Goal: Task Accomplishment & Management: Manage account settings

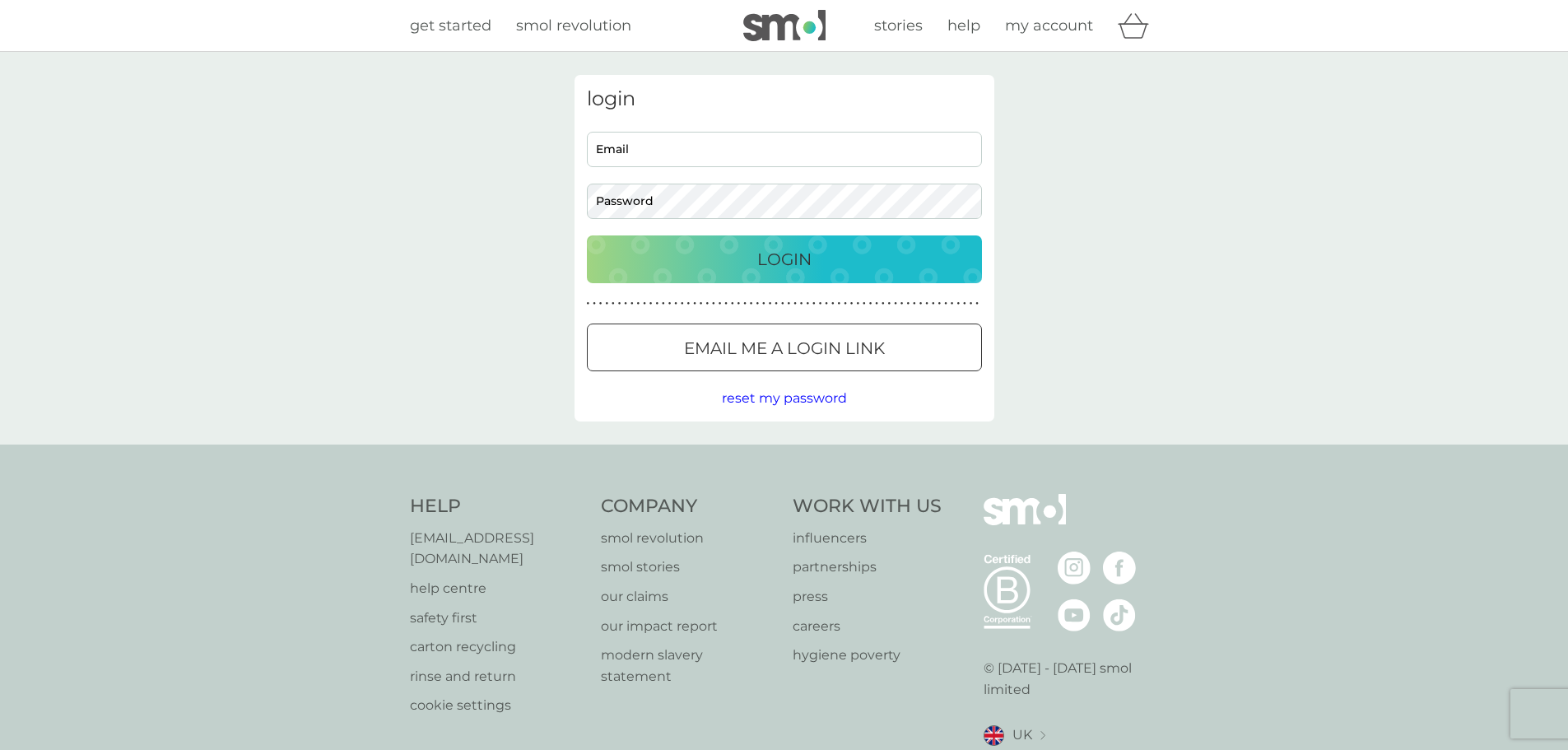
type input "[EMAIL_ADDRESS][DOMAIN_NAME]"
click at [647, 261] on div "Login" at bounding box center [784, 260] width 362 height 26
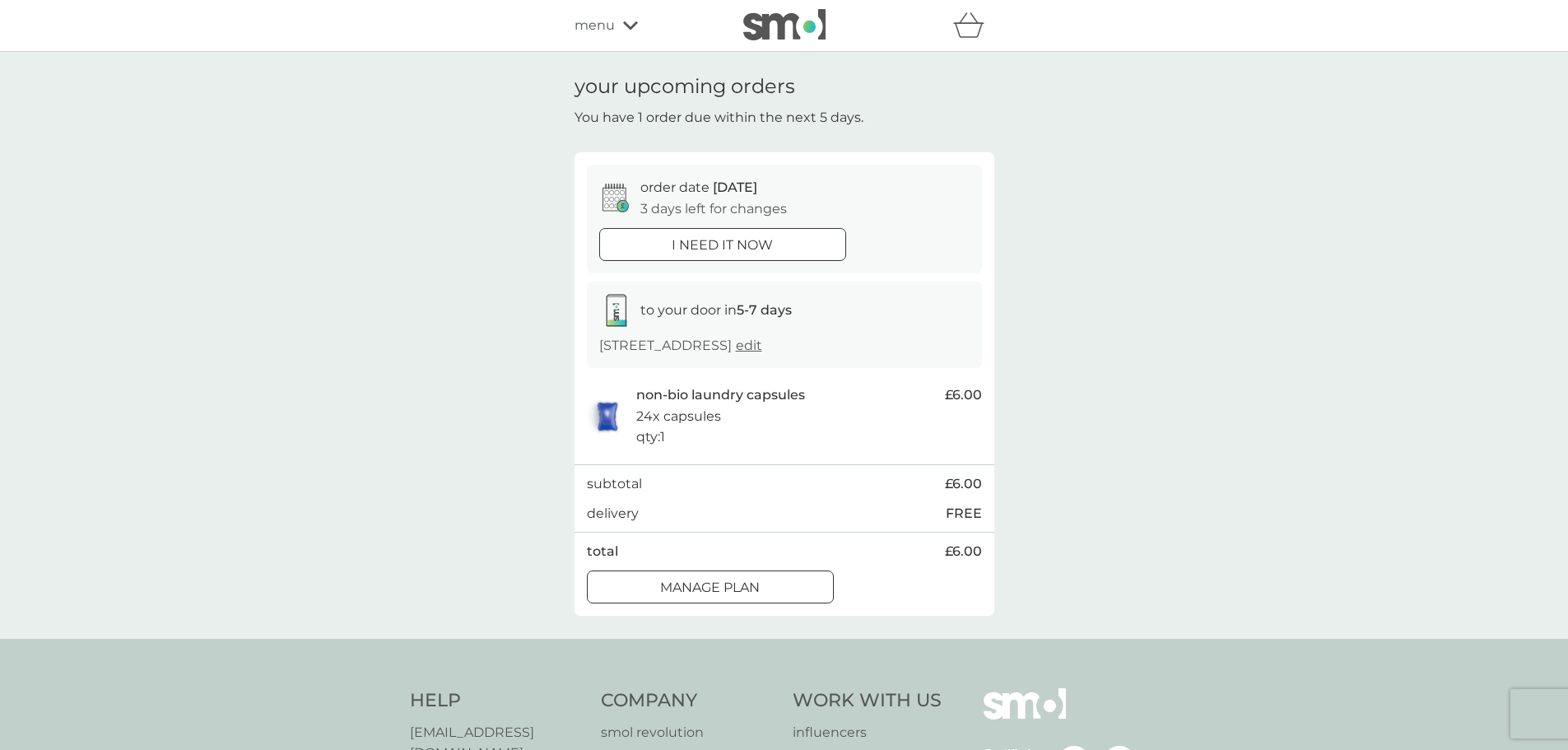
click at [762, 349] on span "edit" at bounding box center [749, 345] width 26 height 16
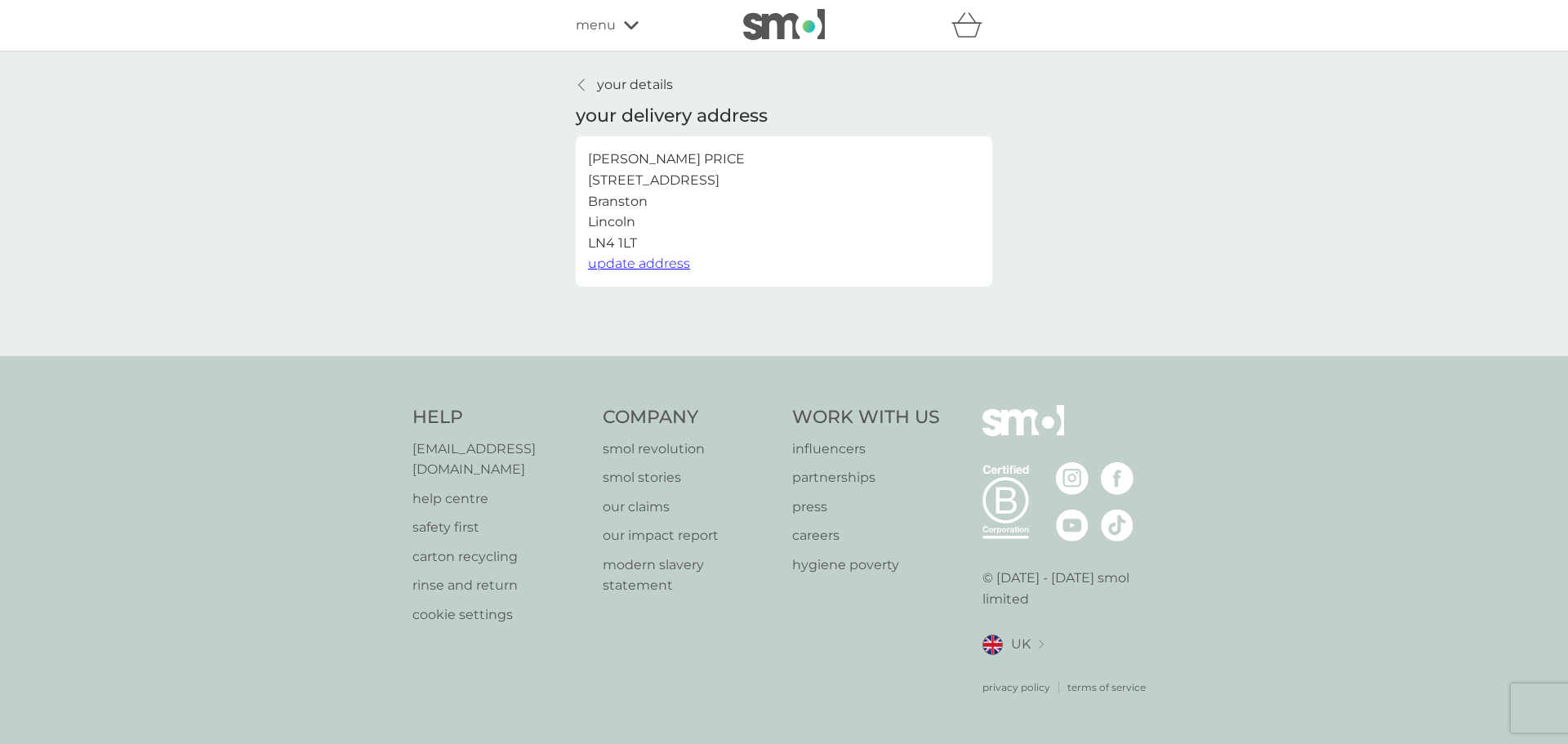
click at [629, 25] on icon at bounding box center [631, 25] width 15 height 10
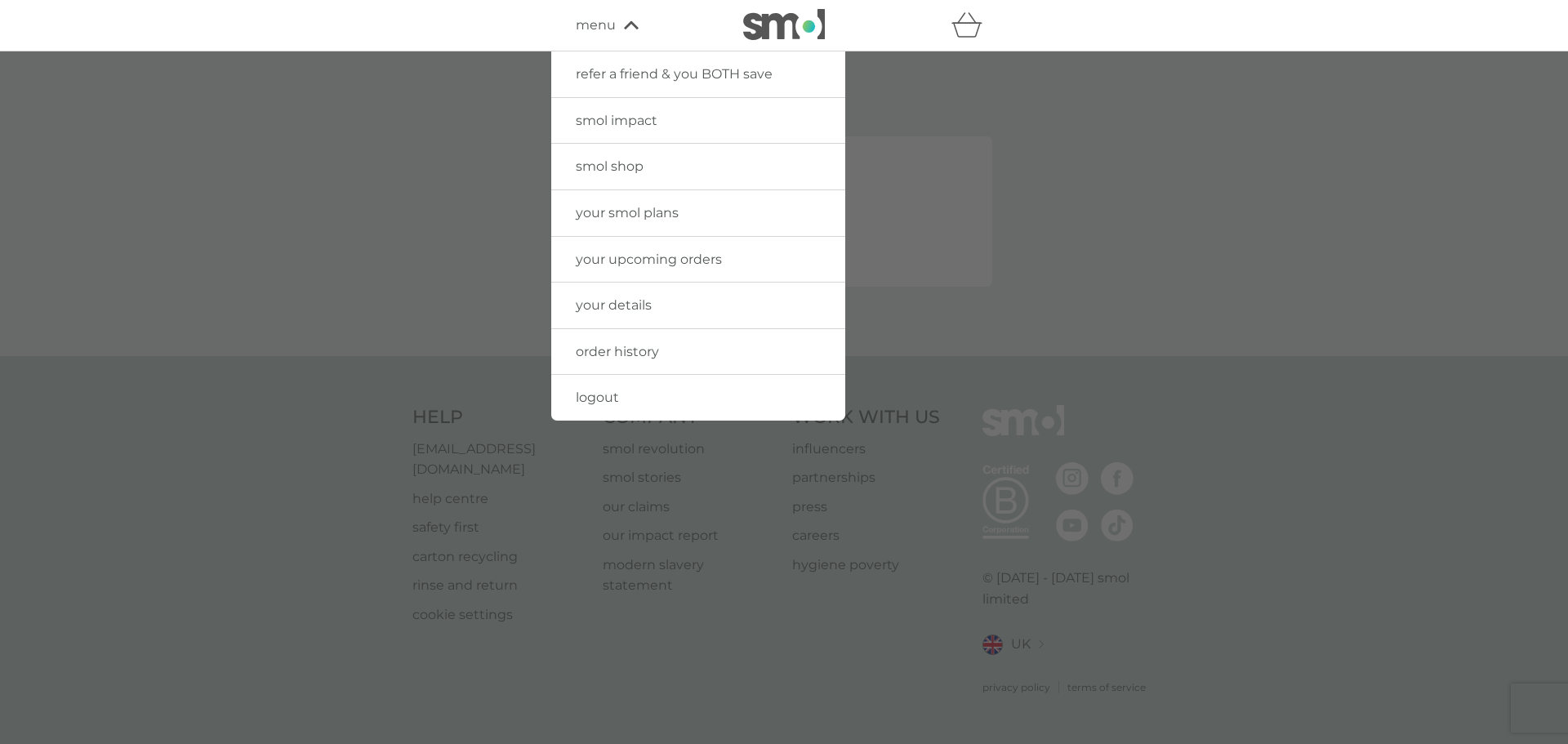
click at [628, 212] on span "your smol plans" at bounding box center [627, 212] width 102 height 16
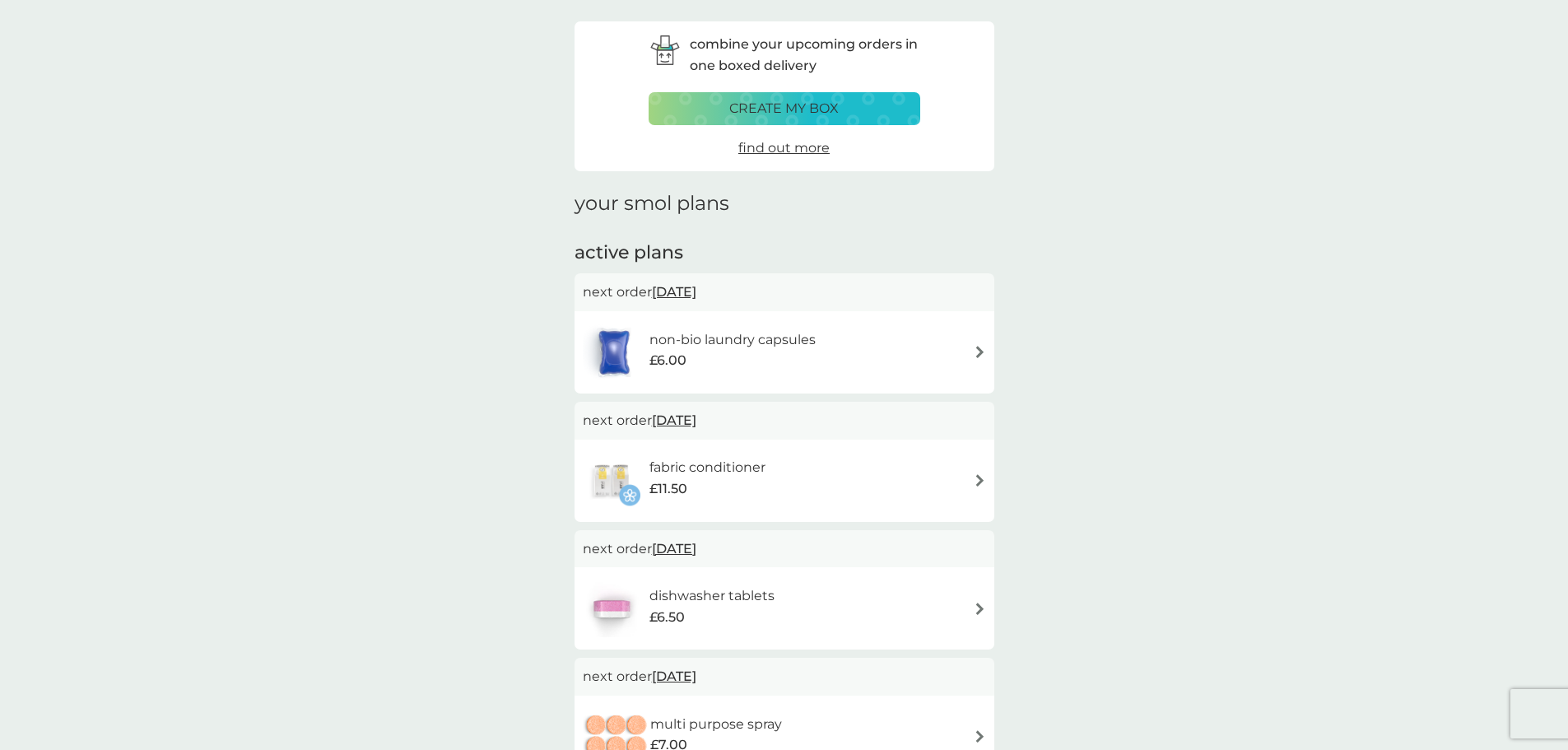
scroll to position [82, 0]
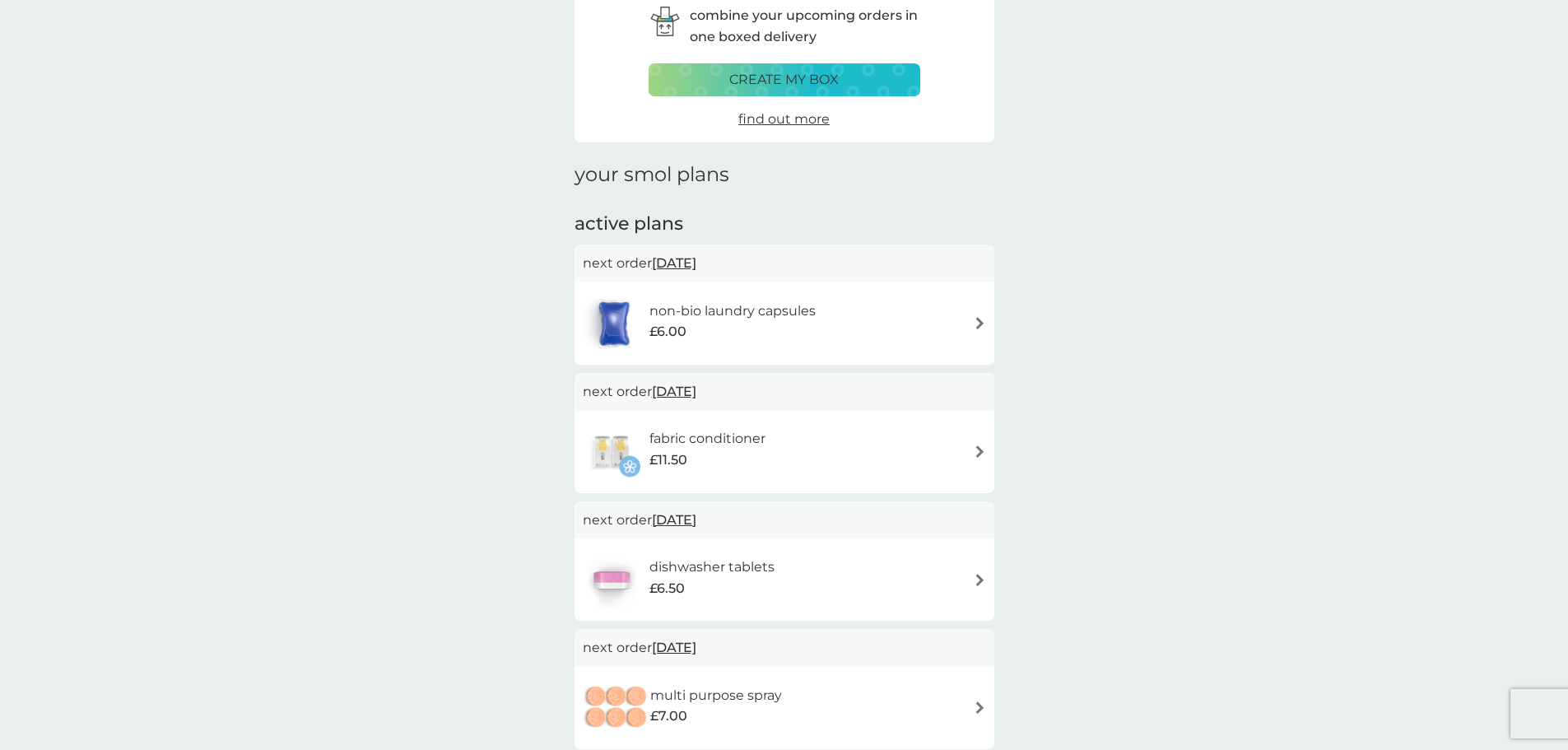
click at [980, 326] on img at bounding box center [979, 323] width 12 height 12
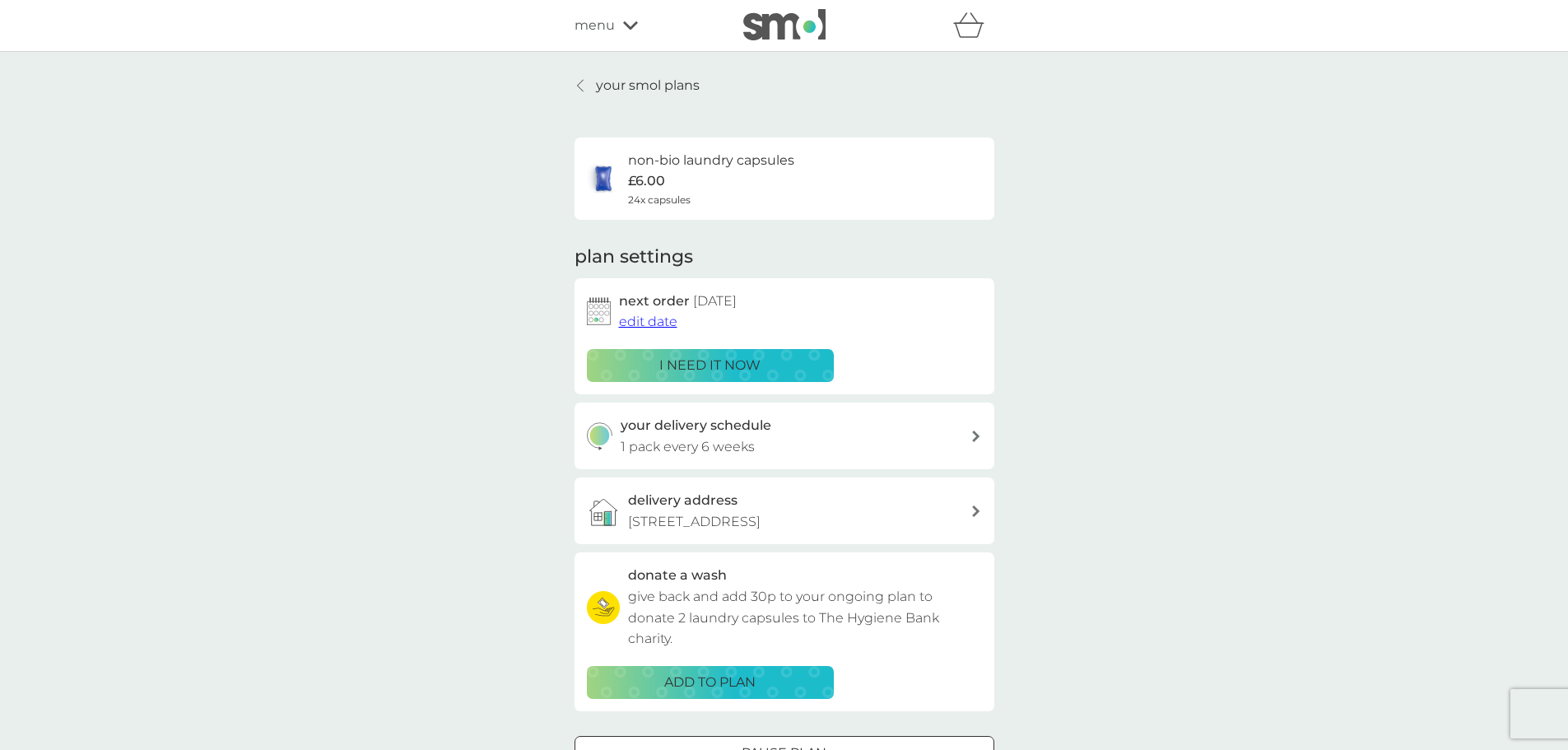
click at [659, 324] on span "edit date" at bounding box center [647, 321] width 59 height 16
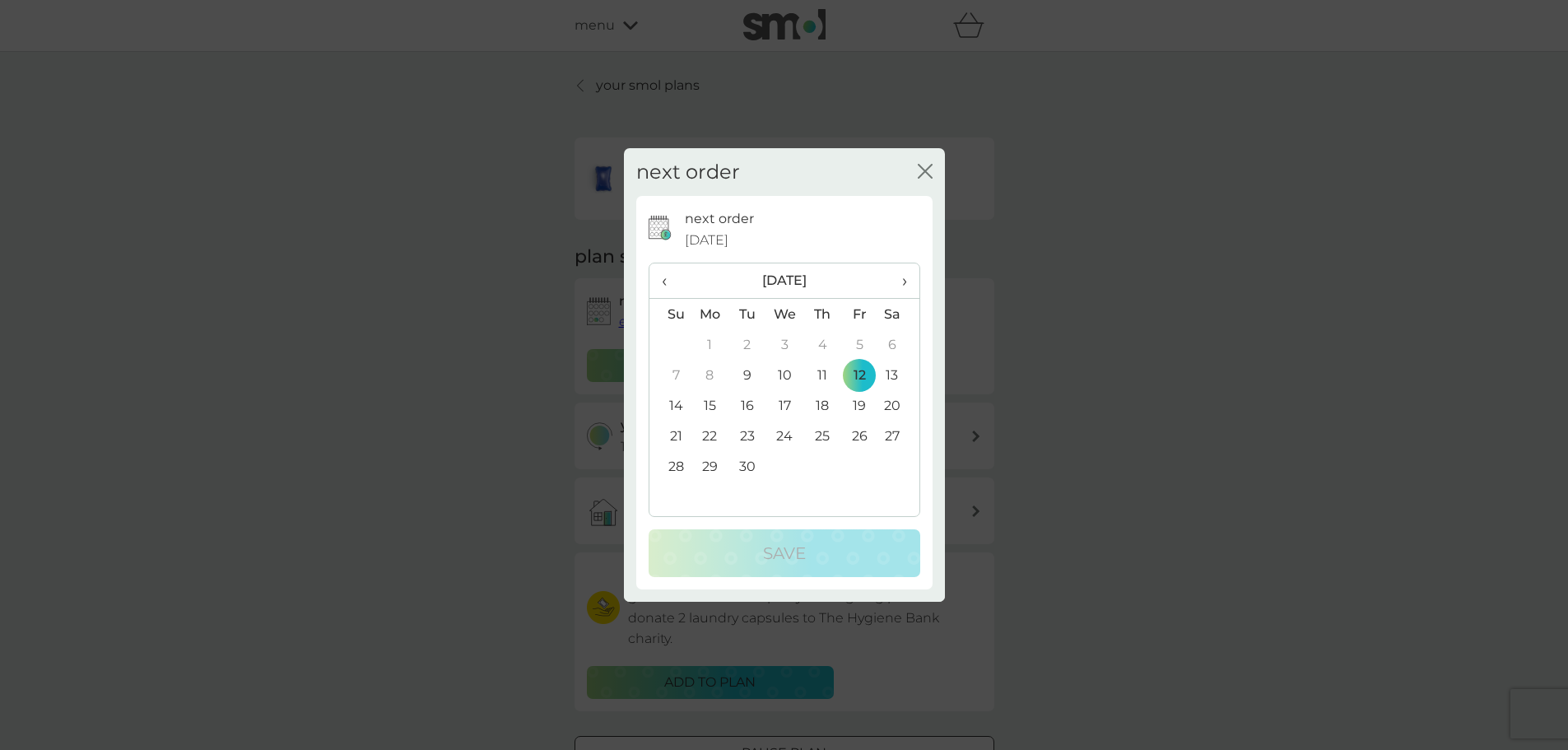
click at [905, 282] on span "›" at bounding box center [898, 280] width 17 height 34
click at [857, 377] on td "10" at bounding box center [858, 375] width 37 height 31
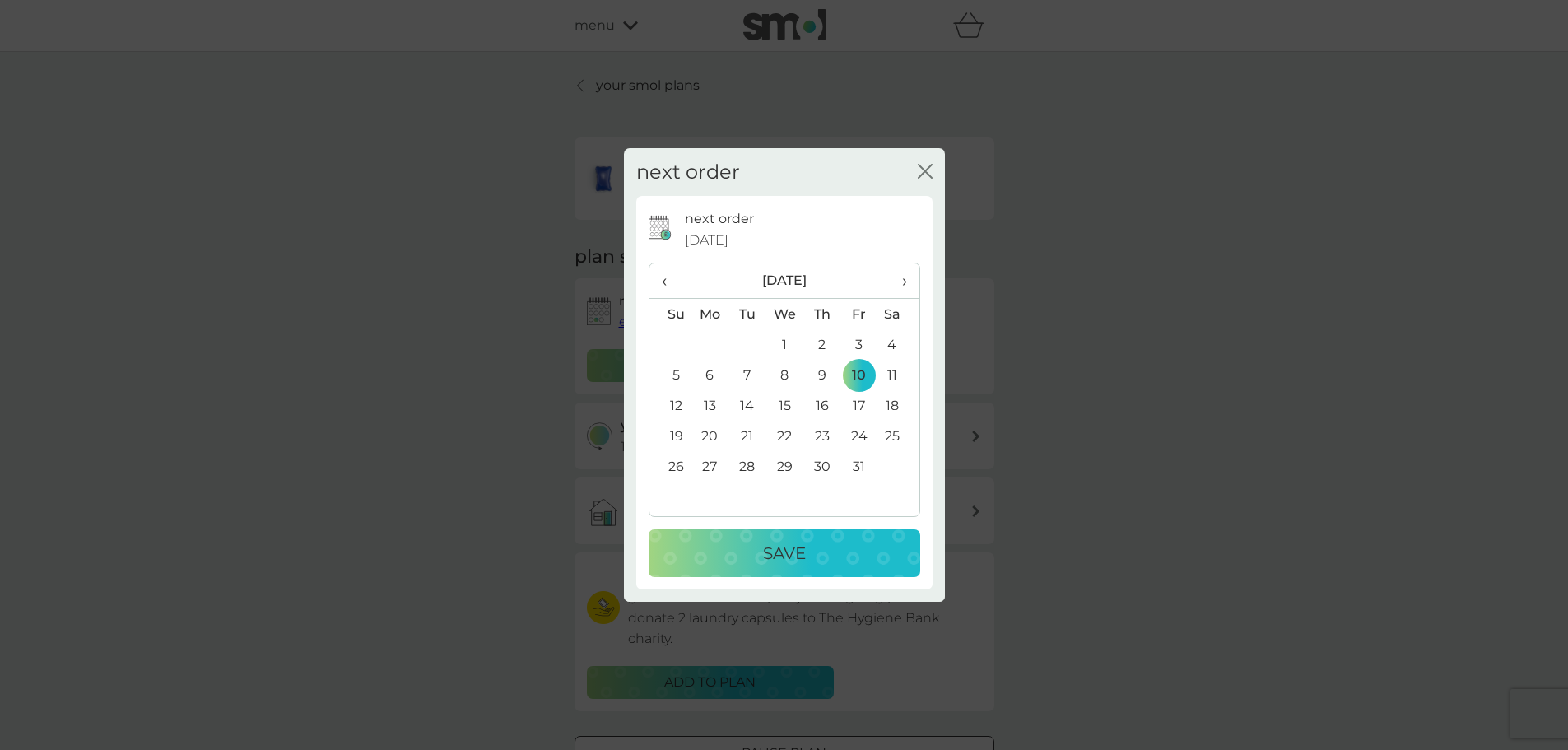
click at [869, 555] on div "Save" at bounding box center [784, 553] width 239 height 26
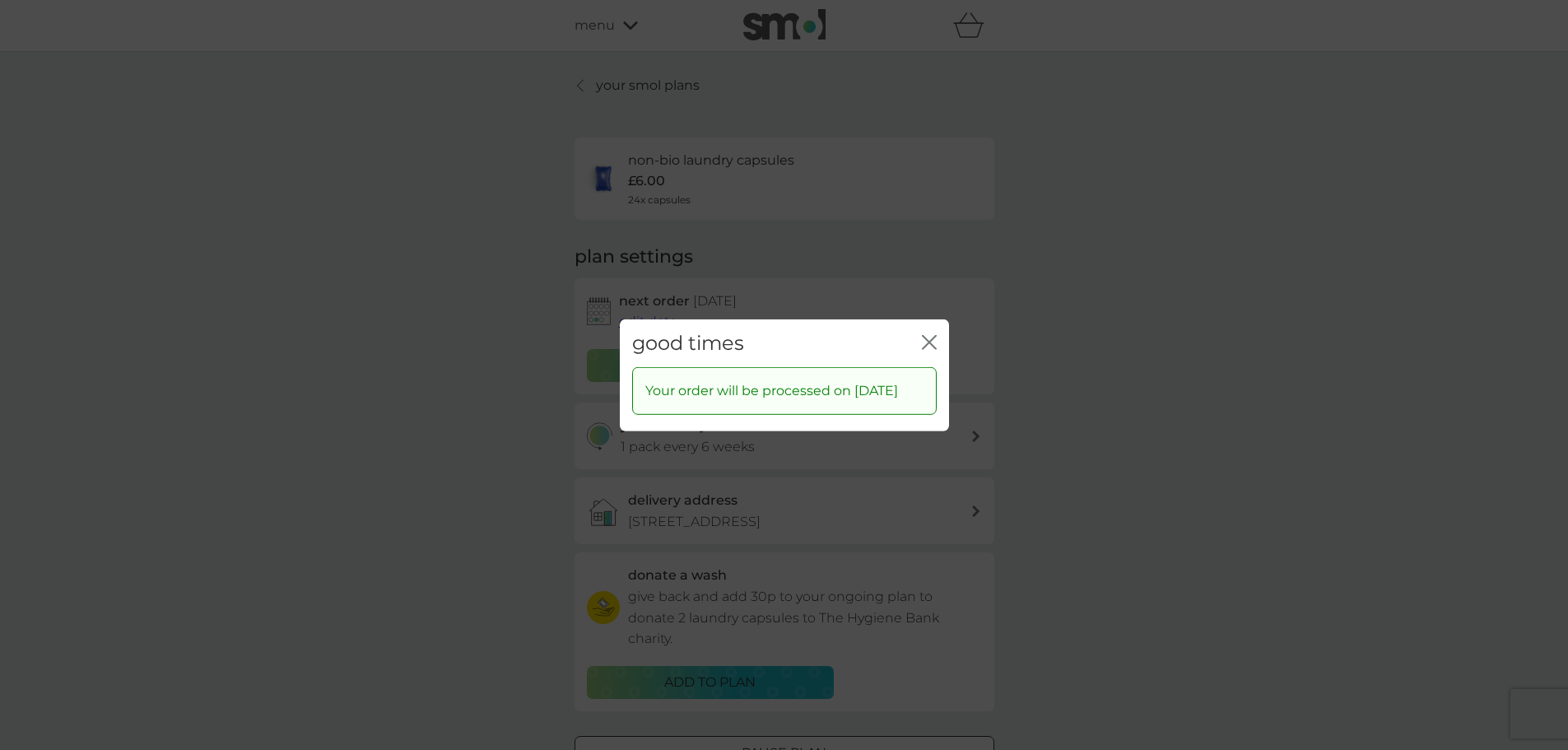
click at [927, 335] on icon "close" at bounding box center [925, 342] width 7 height 13
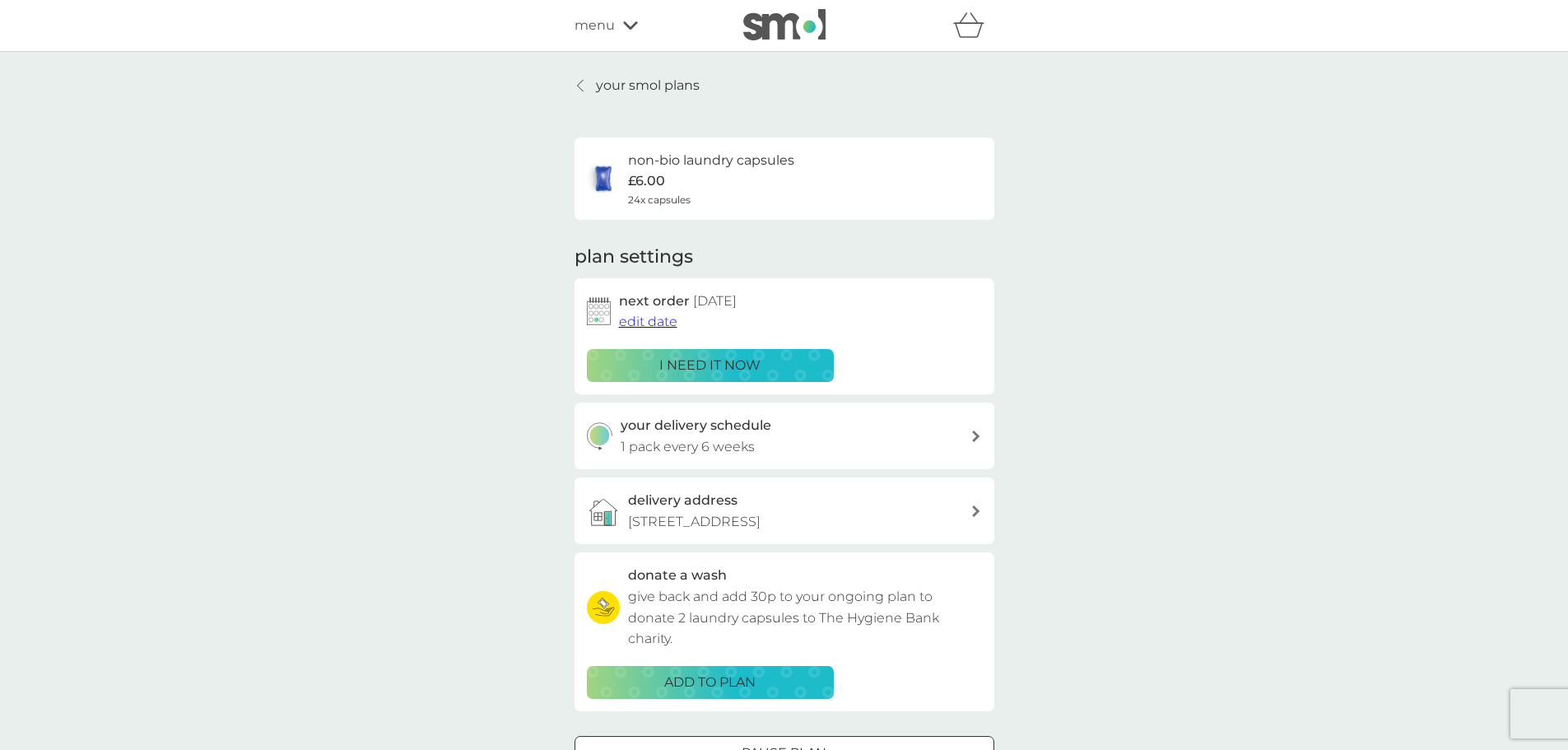
click at [642, 87] on p "your smol plans" at bounding box center [647, 86] width 103 height 21
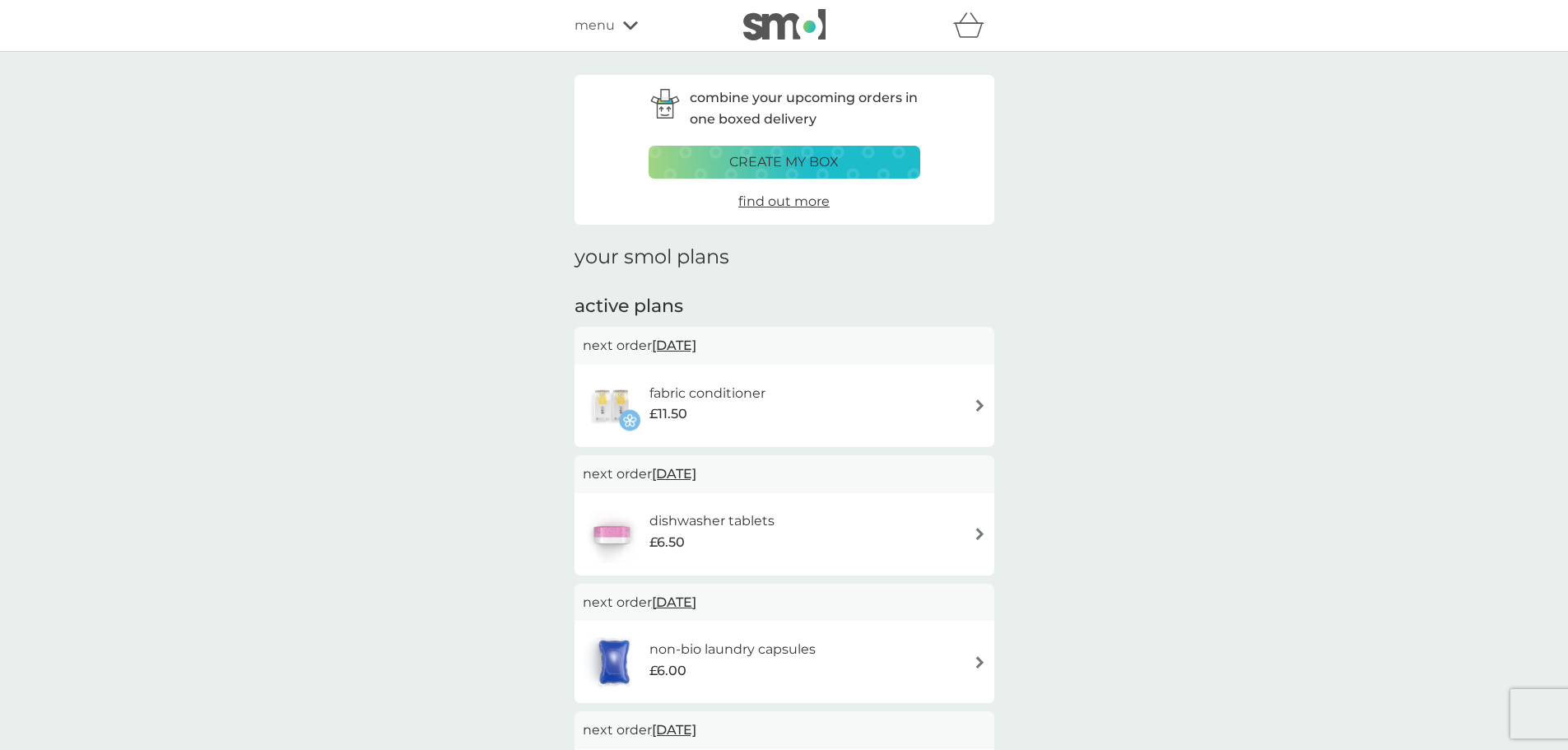
click at [979, 537] on img at bounding box center [979, 533] width 12 height 12
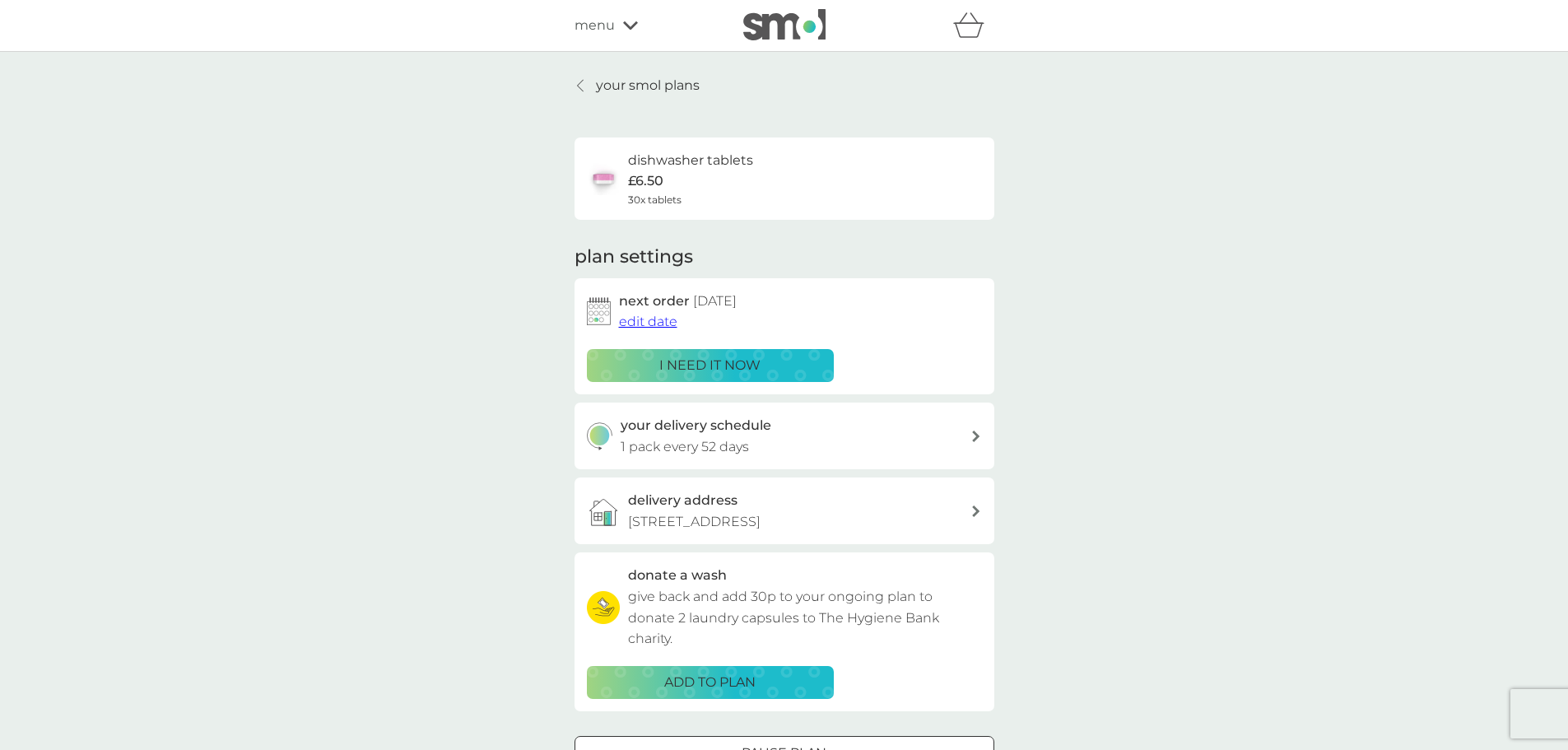
click at [647, 318] on span "edit date" at bounding box center [647, 321] width 59 height 16
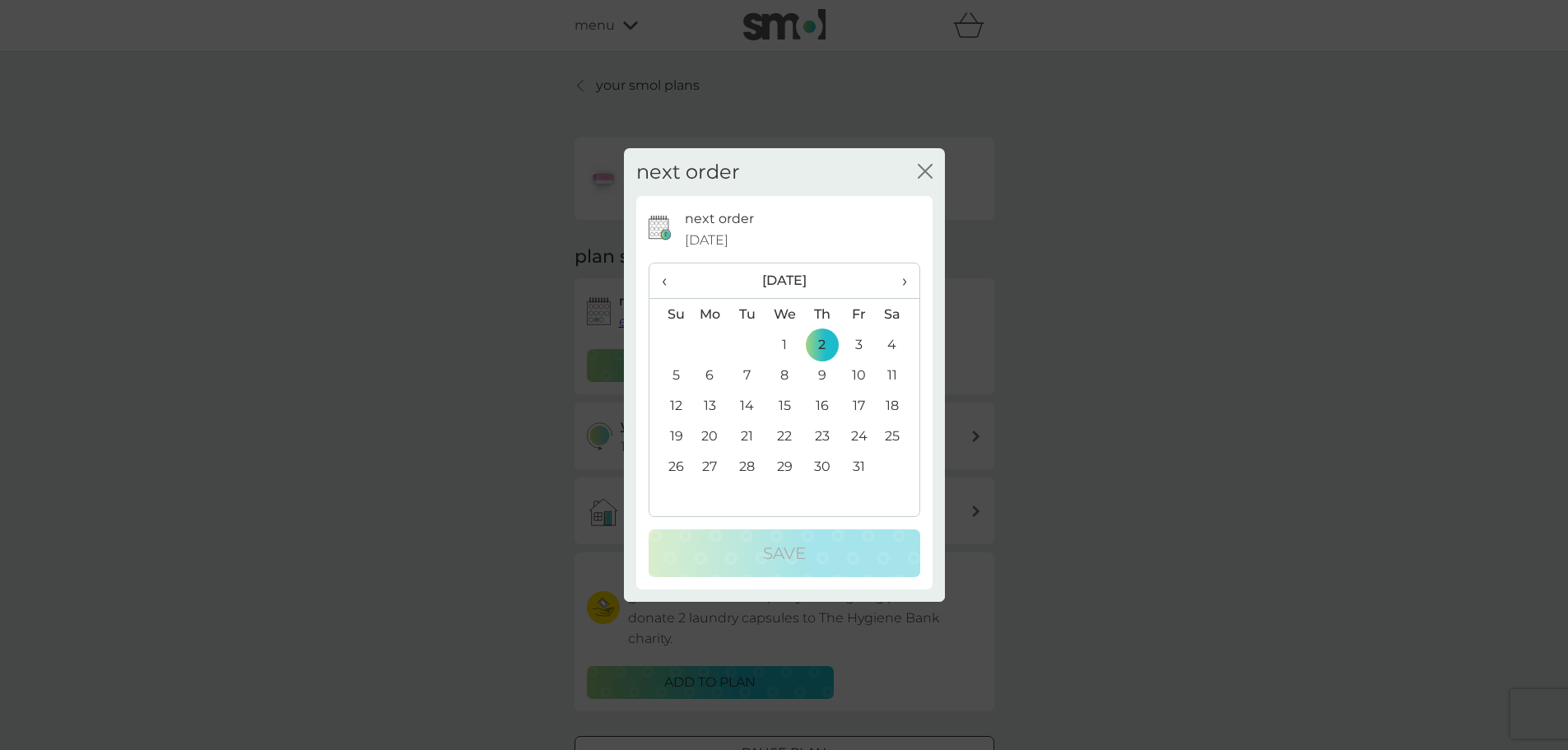
click at [902, 287] on span "›" at bounding box center [898, 280] width 17 height 34
click at [822, 411] on td "13" at bounding box center [822, 405] width 37 height 31
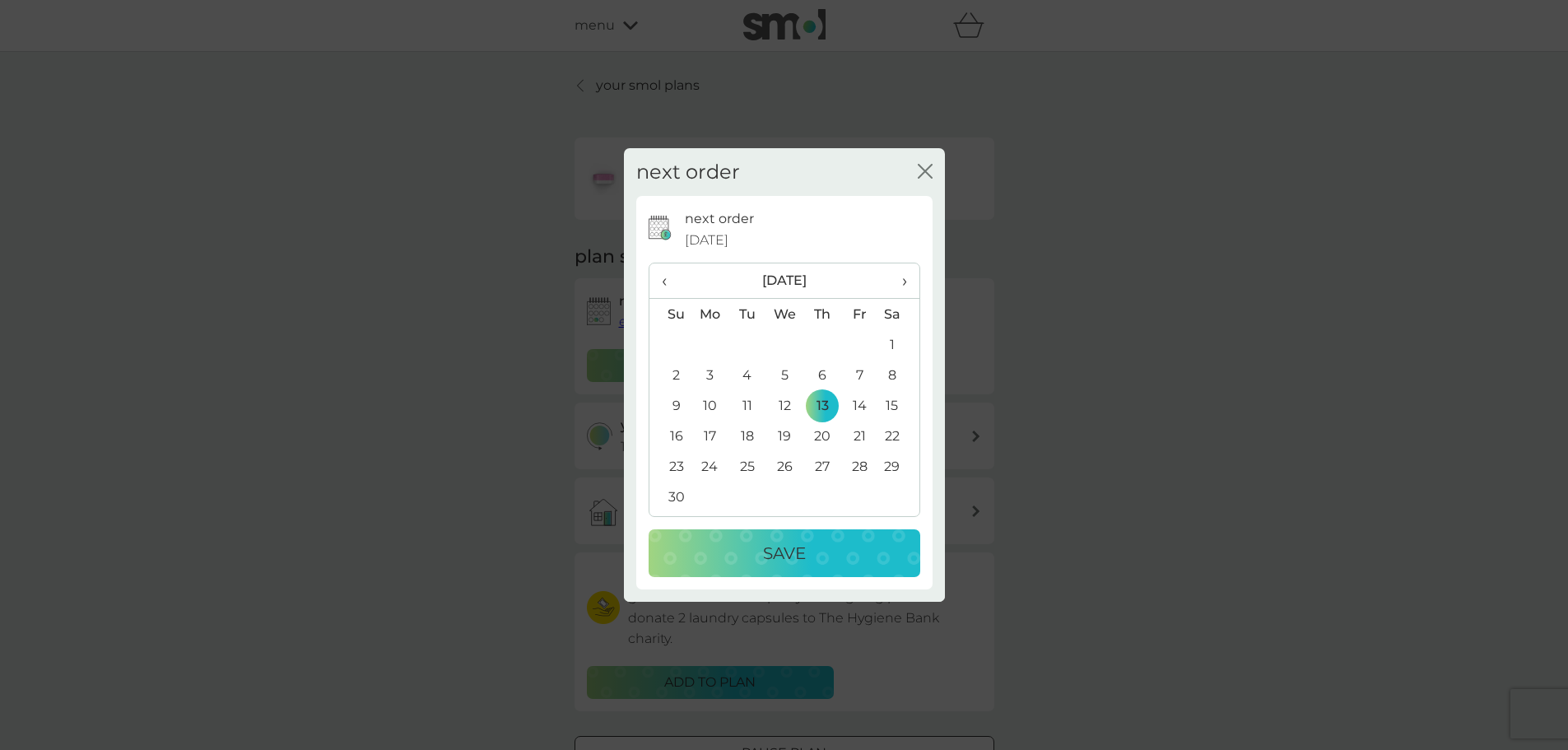
click at [840, 560] on div "Save" at bounding box center [784, 553] width 239 height 26
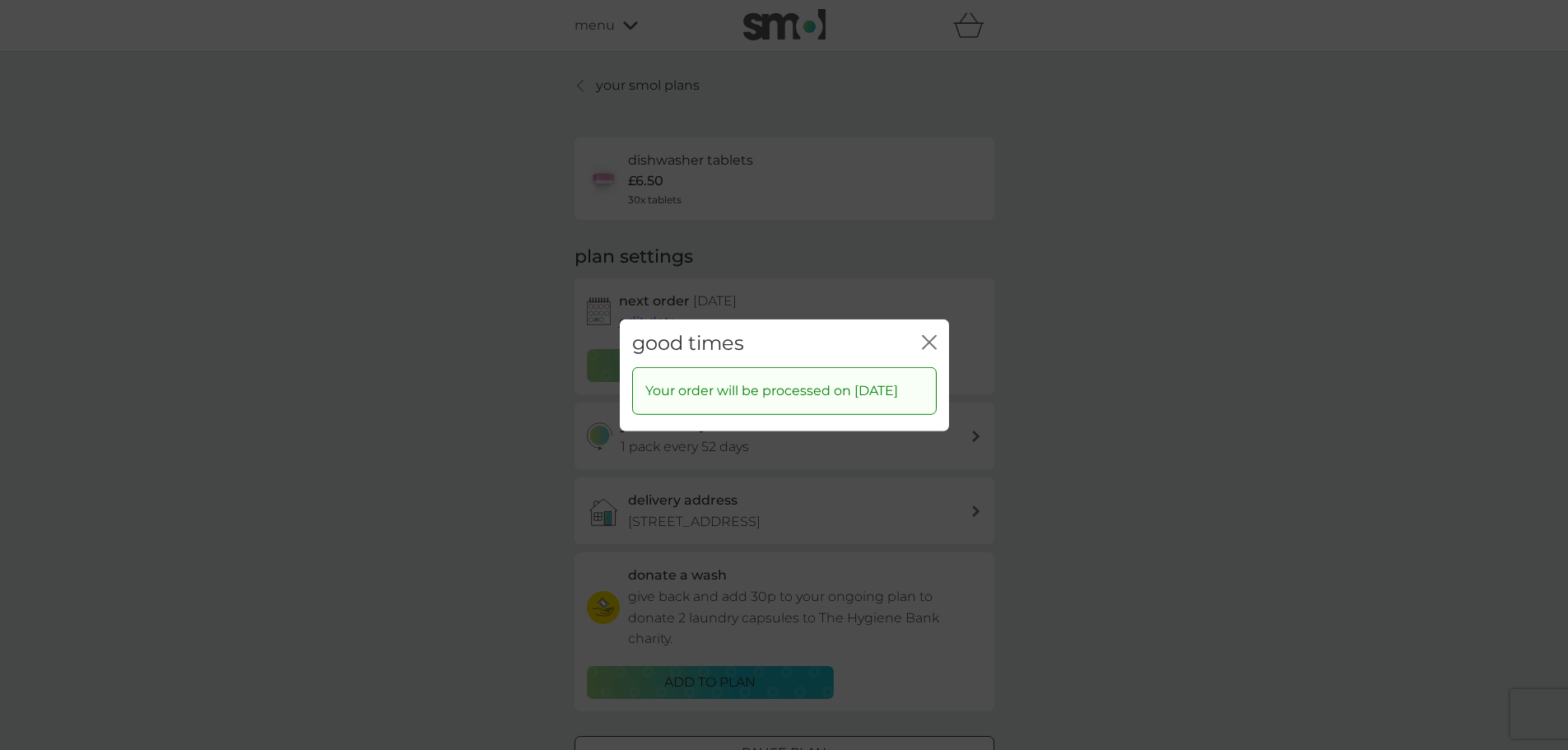
click at [927, 335] on icon "close" at bounding box center [925, 342] width 7 height 13
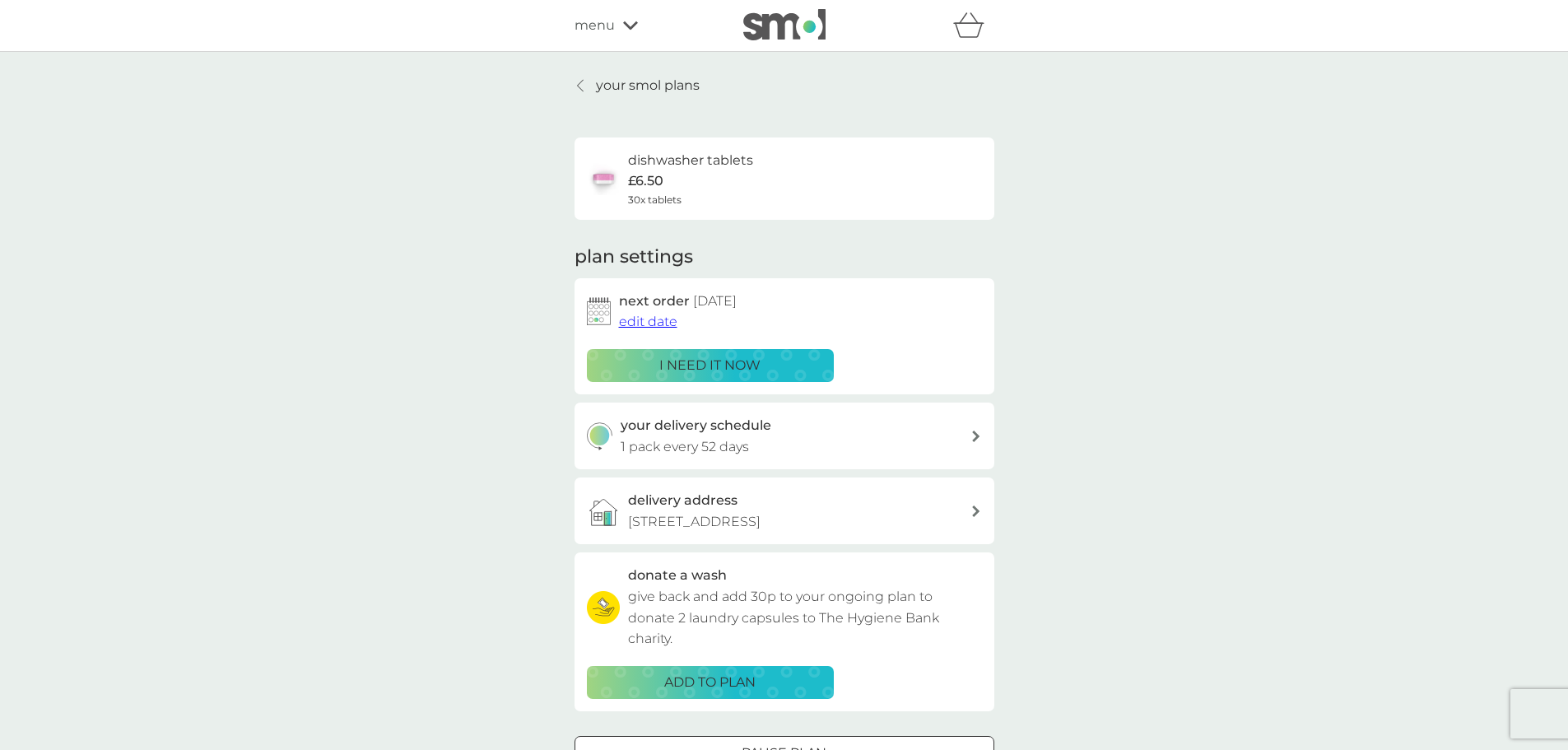
click at [611, 88] on p "your smol plans" at bounding box center [647, 86] width 103 height 21
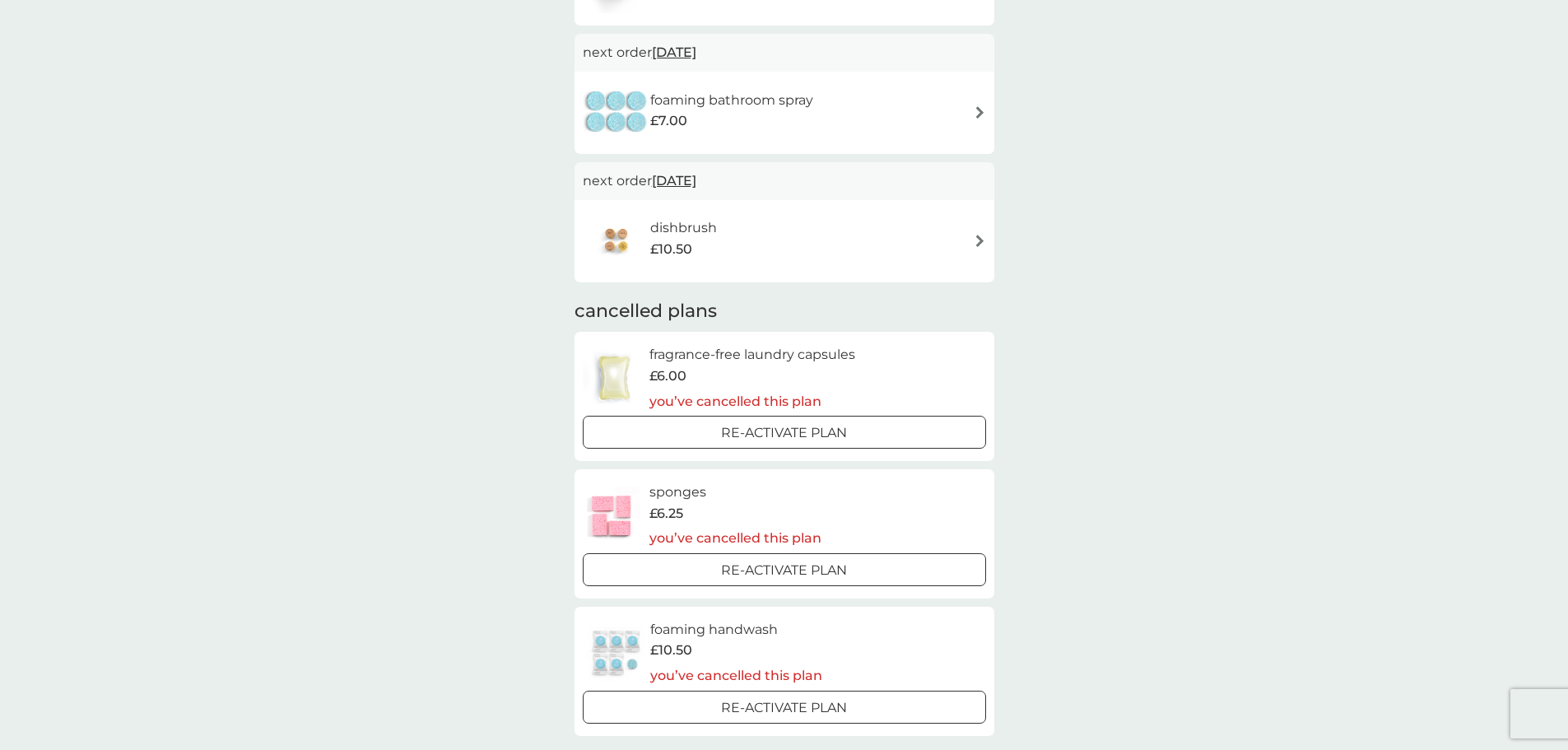
scroll to position [1235, 0]
